Goal: Check status: Check status

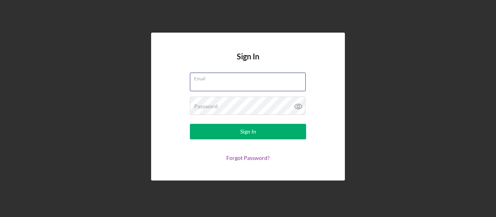
type input "[EMAIL_ADDRESS][PERSON_NAME][DOMAIN_NAME]"
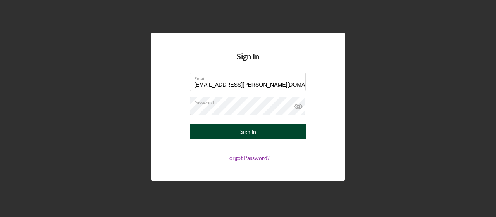
click at [234, 131] on button "Sign In" at bounding box center [248, 132] width 116 height 16
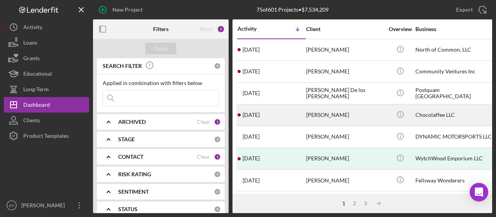
click at [333, 116] on div "[PERSON_NAME]" at bounding box center [345, 115] width 78 height 21
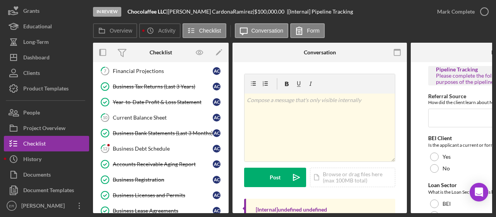
scroll to position [183, 0]
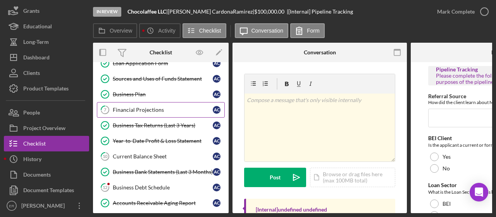
click at [141, 107] on div "Financial Projections" at bounding box center [163, 110] width 100 height 6
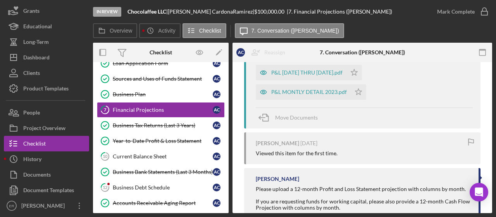
scroll to position [349, 0]
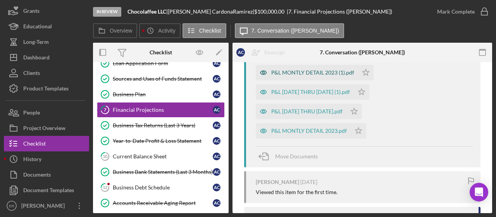
click at [319, 73] on div "P&L MONTLY DETAIL 2023 (1).pdf" at bounding box center [312, 72] width 83 height 6
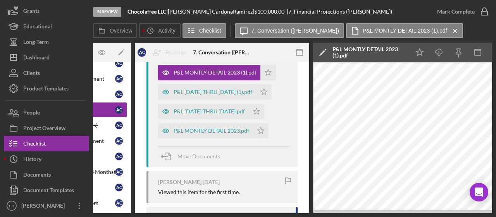
scroll to position [0, 151]
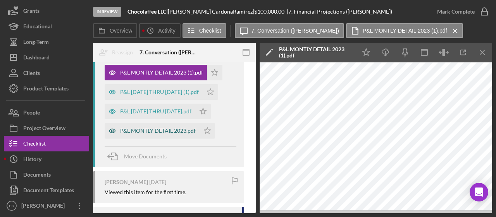
click at [163, 129] on div "P&L MONTLY DETAIL 2023.pdf" at bounding box center [158, 131] width 76 height 6
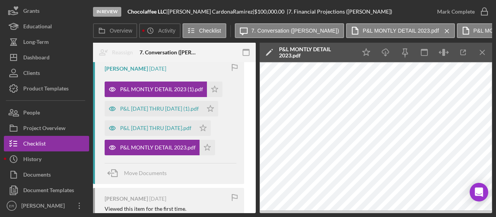
scroll to position [361, 0]
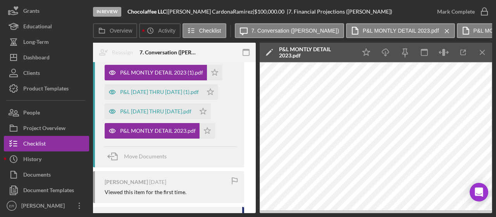
drag, startPoint x: 205, startPoint y: 213, endPoint x: 173, endPoint y: 212, distance: 32.2
click at [173, 212] on div "Overview Internal Workflow Stage In Review Icon/Dropdown Arrow Archive (can una…" at bounding box center [292, 128] width 399 height 170
drag, startPoint x: 176, startPoint y: 210, endPoint x: 161, endPoint y: 210, distance: 15.9
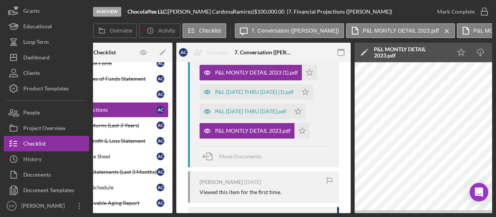
scroll to position [0, 0]
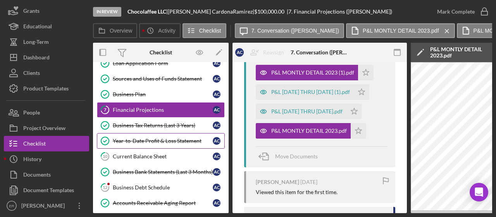
click at [162, 138] on div "Year-to-Date Profit & Loss Statement" at bounding box center [163, 141] width 100 height 6
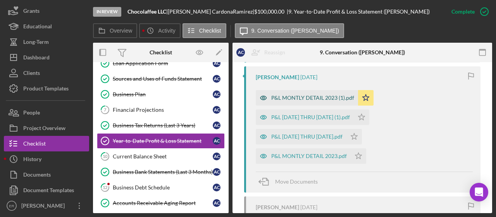
scroll to position [349, 0]
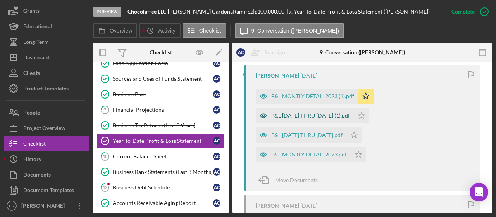
click at [308, 116] on div "P&L [DATE] THRU [DATE] (1).pdf" at bounding box center [310, 115] width 79 height 6
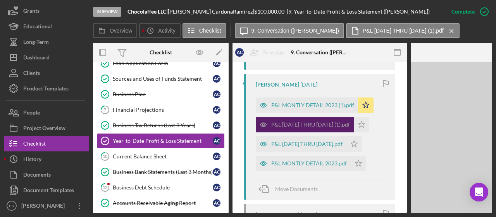
scroll to position [366, 0]
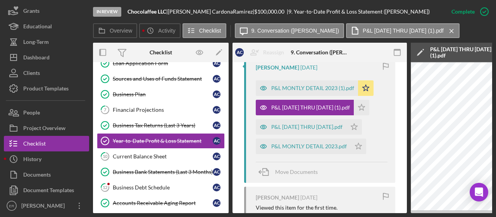
drag, startPoint x: 326, startPoint y: 213, endPoint x: 343, endPoint y: 211, distance: 17.5
click at [349, 214] on div "In Review Chocolaffee LLC | Angelica CardonaRamirez | $100,000.00 | 9. Year-to-…" at bounding box center [248, 108] width 496 height 217
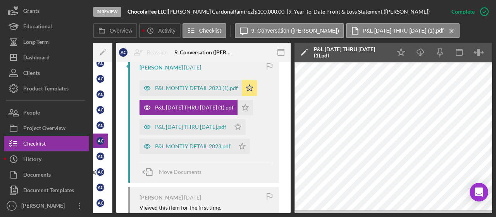
scroll to position [0, 151]
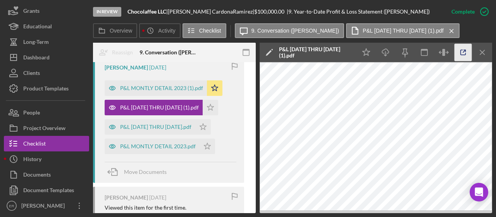
click at [466, 50] on icon "button" at bounding box center [463, 52] width 17 height 17
click at [143, 154] on div "P&L MONTLY DETAIL 2023.pdf" at bounding box center [152, 146] width 95 height 16
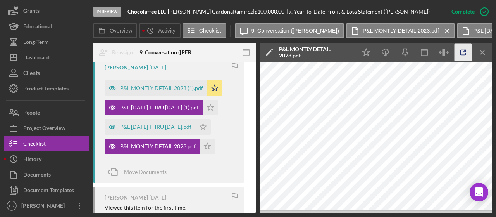
click at [465, 52] on icon "button" at bounding box center [463, 52] width 17 height 17
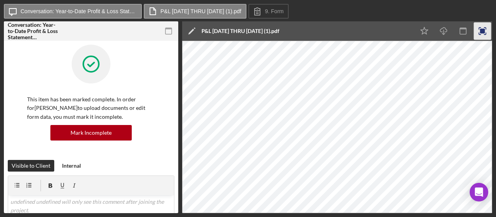
click at [487, 29] on icon "button" at bounding box center [482, 30] width 17 height 17
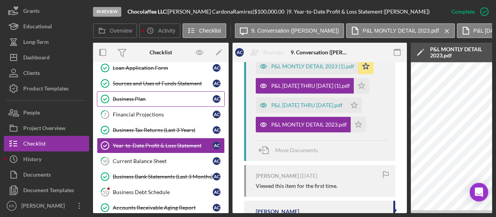
scroll to position [183, 0]
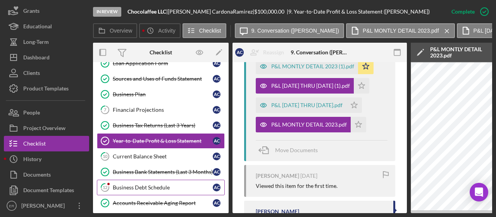
click at [146, 184] on div "Business Debt Schedule" at bounding box center [163, 187] width 100 height 6
